Goal: Obtain resource: Download file/media

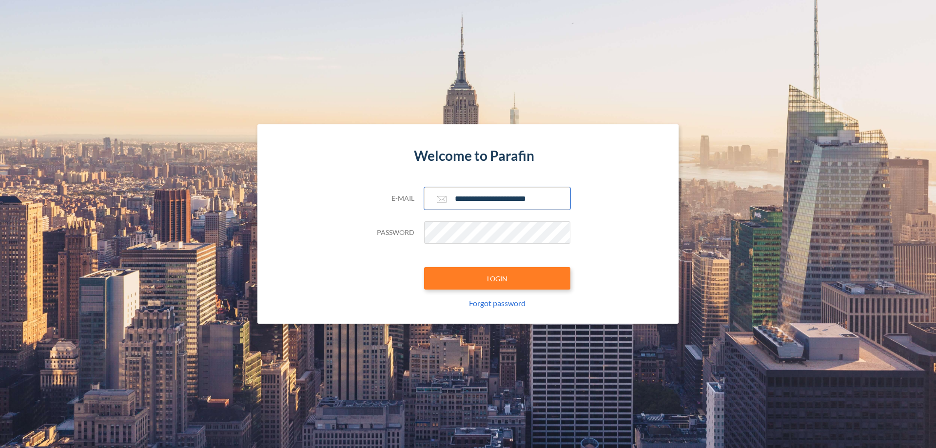
type input "**********"
click at [497, 278] on button "LOGIN" at bounding box center [497, 278] width 146 height 22
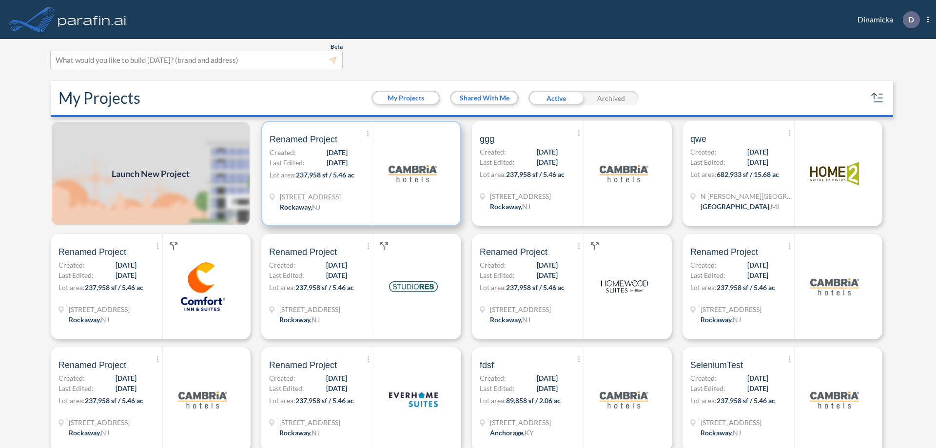
scroll to position [2, 0]
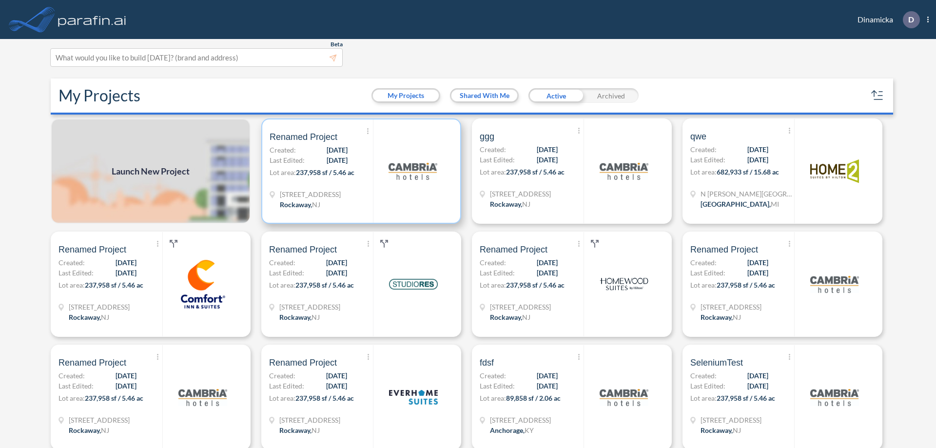
click at [359, 171] on p "Lot area: 237,958 sf / 5.46 ac" at bounding box center [321, 174] width 103 height 14
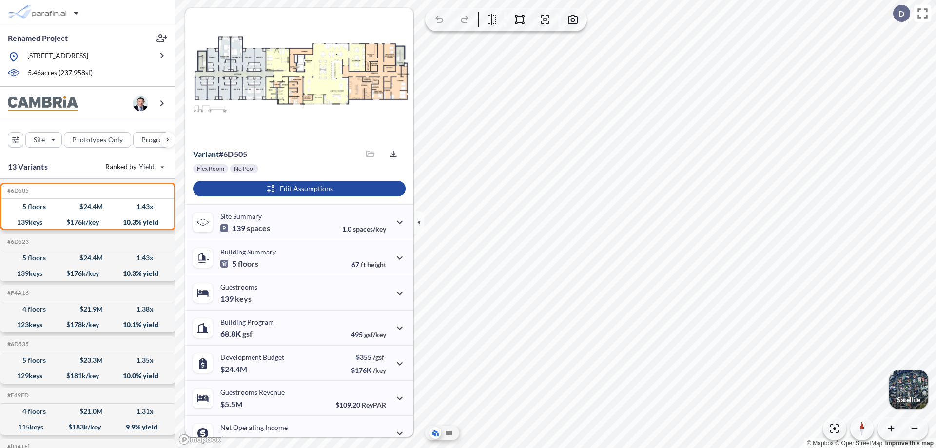
scroll to position [49, 0]
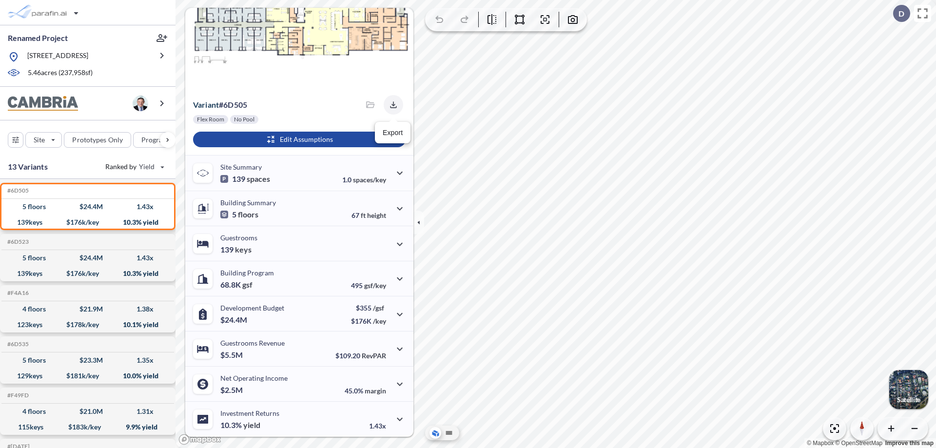
click at [390, 105] on icon "button" at bounding box center [393, 104] width 6 height 6
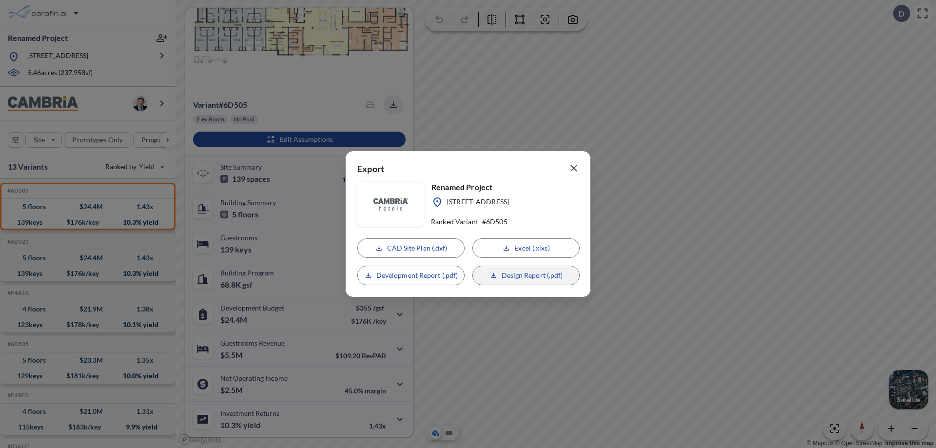
click at [526, 275] on p "Design Report (.pdf)" at bounding box center [532, 276] width 61 height 10
